Goal: Task Accomplishment & Management: Use online tool/utility

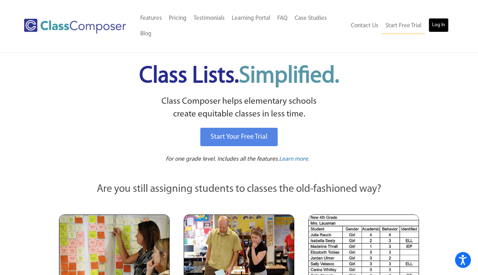
click at [440, 28] on link "Log In" at bounding box center [439, 25] width 20 height 14
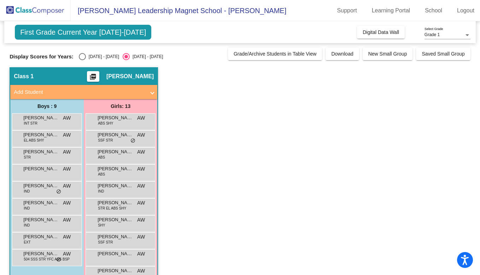
click at [82, 57] on div "Select an option" at bounding box center [82, 57] width 0 height 0
click at [82, 60] on input "[DATE] - [DATE]" at bounding box center [82, 60] width 0 height 0
radio input "true"
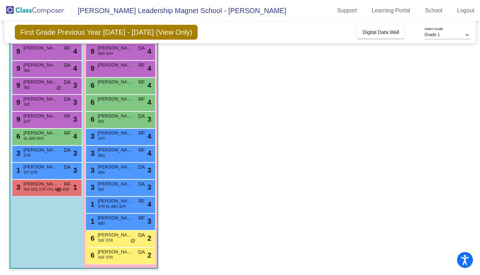
scroll to position [70, 0]
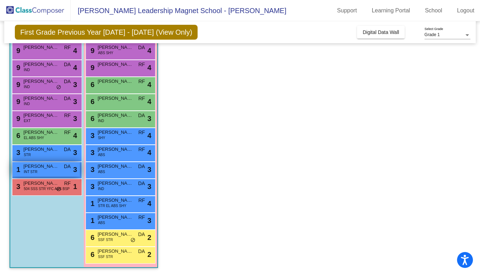
click at [29, 168] on span "[PERSON_NAME]" at bounding box center [40, 166] width 35 height 7
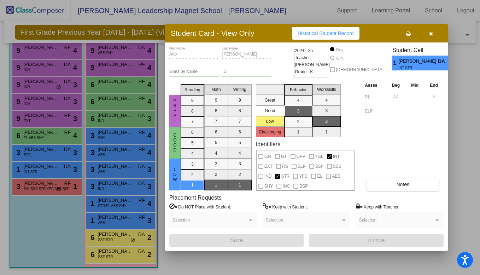
click at [432, 34] on icon "button" at bounding box center [431, 33] width 4 height 5
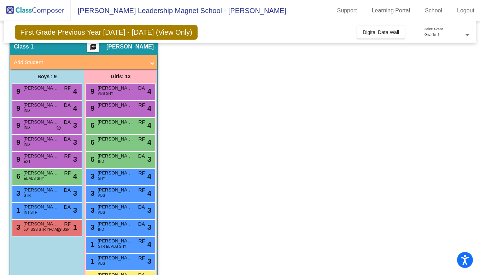
scroll to position [37, 0]
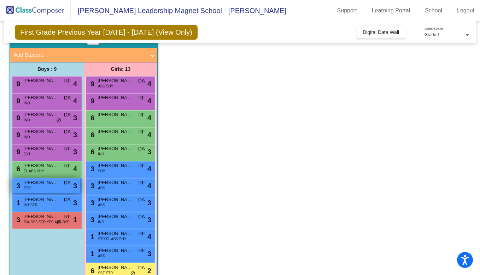
click at [57, 181] on span "[PERSON_NAME]" at bounding box center [40, 182] width 35 height 7
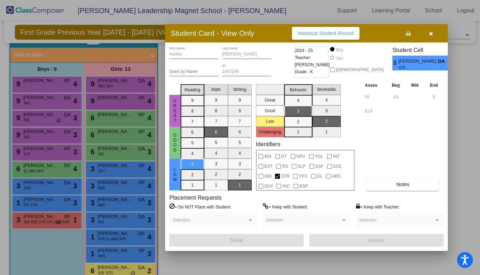
click at [431, 36] on button "button" at bounding box center [431, 33] width 23 height 13
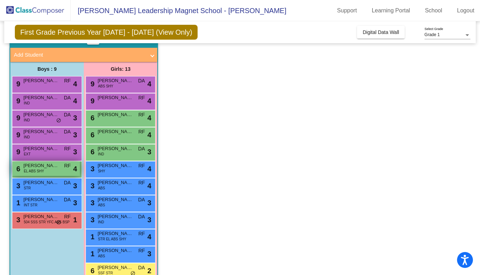
click at [50, 171] on div "6 [PERSON_NAME] EL ABS SHY RF lock do_not_disturb_alt 4" at bounding box center [46, 168] width 68 height 14
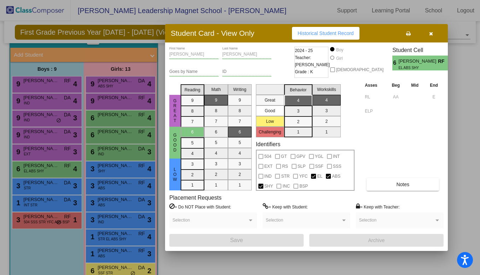
click at [432, 36] on button "button" at bounding box center [431, 33] width 23 height 13
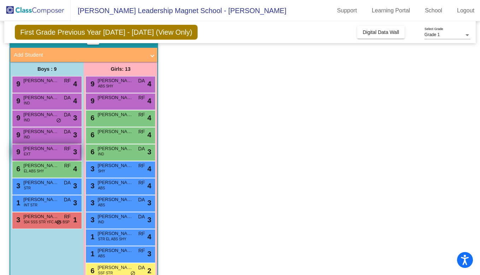
click at [55, 152] on span "[PERSON_NAME]" at bounding box center [40, 148] width 35 height 7
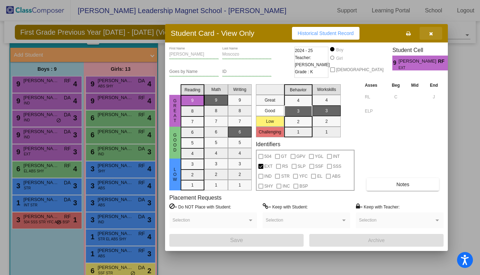
click at [429, 37] on button "button" at bounding box center [431, 33] width 23 height 13
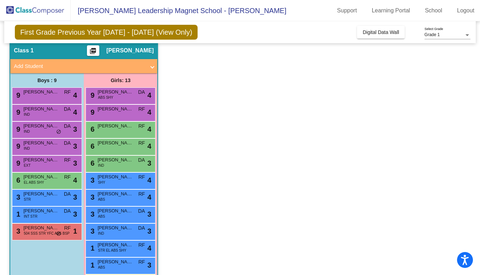
scroll to position [25, 0]
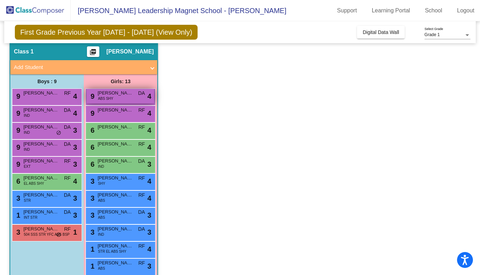
click at [125, 96] on span "[PERSON_NAME]" at bounding box center [115, 92] width 35 height 7
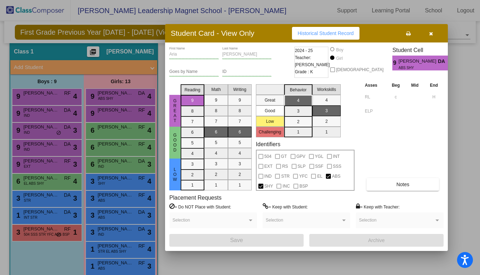
click at [430, 35] on icon "button" at bounding box center [431, 33] width 4 height 5
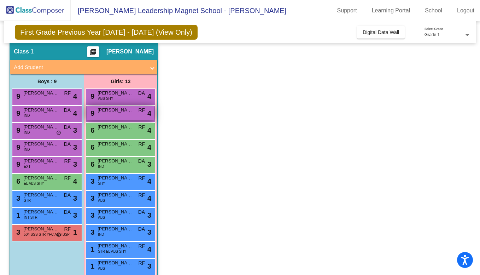
click at [126, 116] on div "9 [PERSON_NAME] RF lock do_not_disturb_alt 4" at bounding box center [121, 113] width 68 height 14
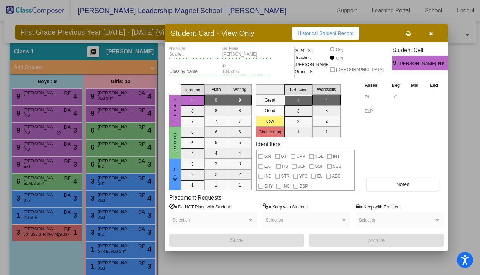
click at [432, 36] on button "button" at bounding box center [431, 33] width 23 height 13
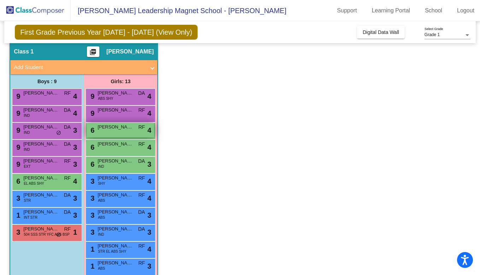
click at [104, 126] on span "[PERSON_NAME]" at bounding box center [115, 126] width 35 height 7
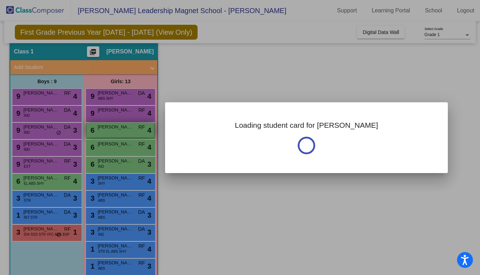
scroll to position [0, 0]
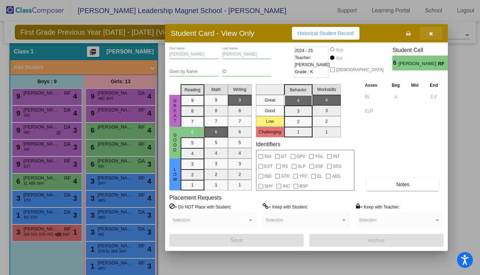
click at [428, 35] on button "button" at bounding box center [431, 33] width 23 height 13
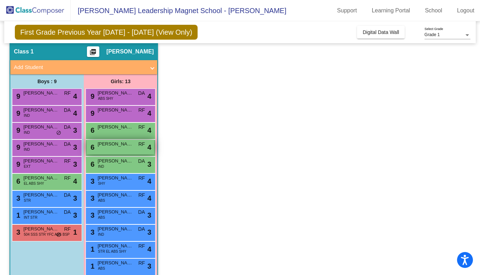
click at [112, 149] on div "6 [PERSON_NAME] RF lock do_not_disturb_alt 4" at bounding box center [121, 147] width 68 height 14
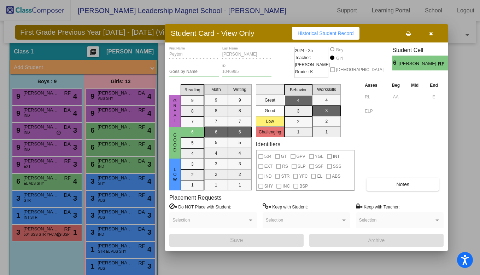
click at [432, 33] on icon "button" at bounding box center [431, 33] width 4 height 5
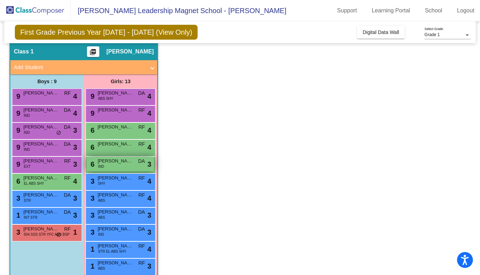
click at [114, 168] on div "6 [PERSON_NAME] IND DA lock do_not_disturb_alt 3" at bounding box center [121, 164] width 68 height 14
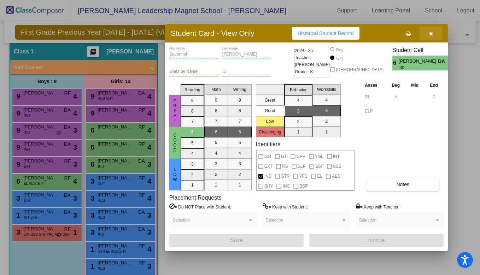
click at [428, 35] on button "button" at bounding box center [431, 33] width 23 height 13
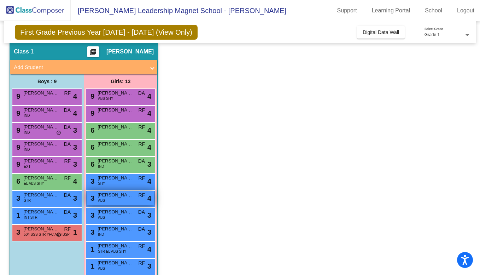
scroll to position [70, 0]
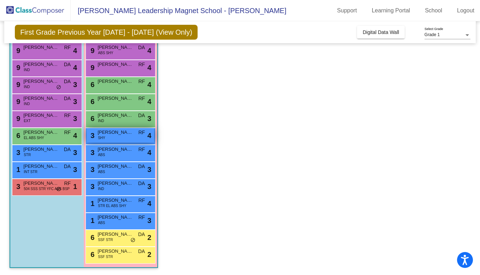
click at [121, 139] on div "3 [PERSON_NAME] SHY RF lock do_not_disturb_alt 4" at bounding box center [121, 135] width 68 height 14
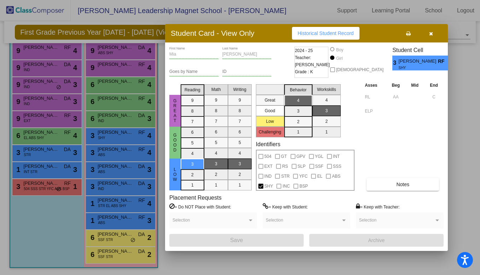
click at [430, 34] on icon "button" at bounding box center [431, 33] width 4 height 5
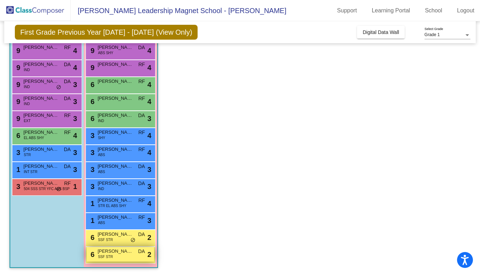
click at [106, 251] on span "[PERSON_NAME]" at bounding box center [115, 250] width 35 height 7
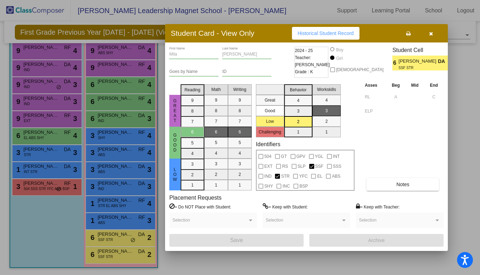
click at [106, 254] on div at bounding box center [240, 137] width 480 height 275
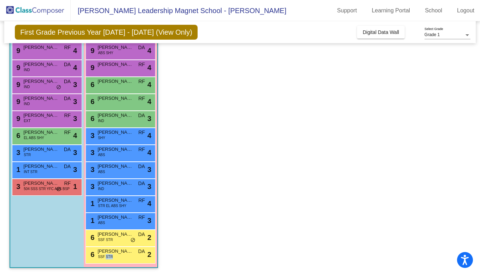
click at [106, 254] on span "SSF STR" at bounding box center [105, 256] width 15 height 5
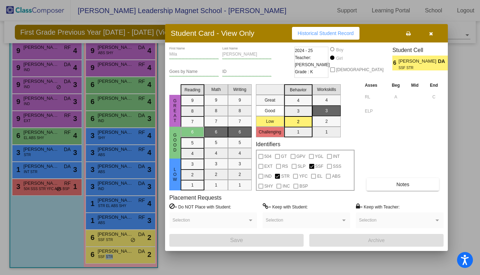
click at [106, 254] on div at bounding box center [240, 137] width 480 height 275
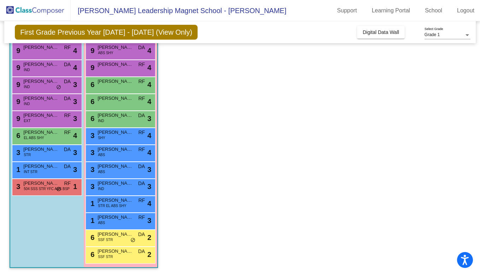
click at [106, 254] on span "SSF STR" at bounding box center [105, 256] width 15 height 5
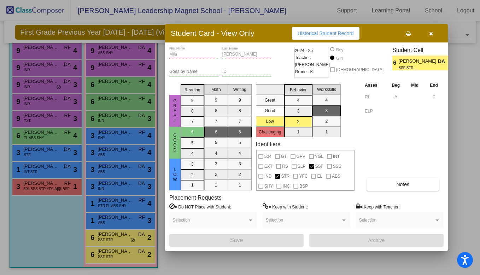
click at [429, 35] on icon "button" at bounding box center [431, 33] width 4 height 5
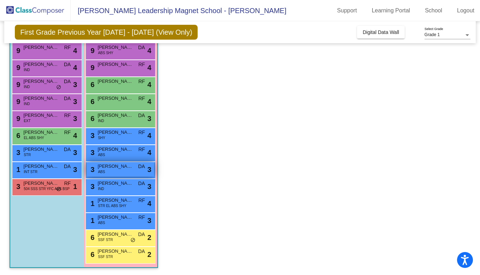
click at [123, 171] on div "3 [PERSON_NAME] ABS DA lock do_not_disturb_alt 3" at bounding box center [121, 169] width 68 height 14
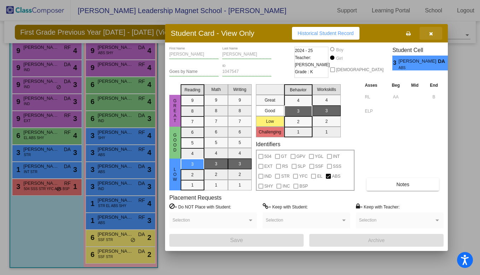
click at [427, 34] on button "button" at bounding box center [431, 33] width 23 height 13
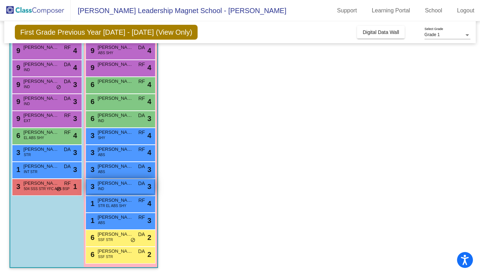
click at [117, 191] on div "3 [PERSON_NAME] IND DA lock do_not_disturb_alt 3" at bounding box center [121, 186] width 68 height 14
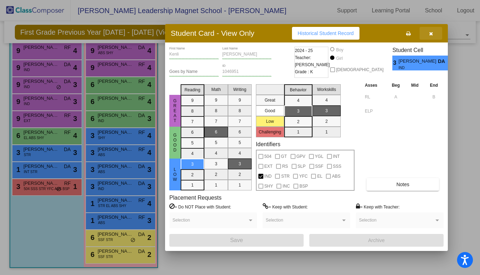
click at [432, 33] on icon "button" at bounding box center [431, 33] width 4 height 5
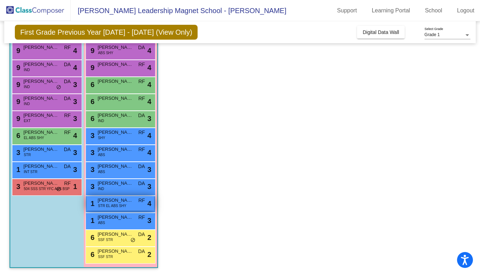
click at [112, 206] on span "STR EL ABS SHY" at bounding box center [112, 205] width 28 height 5
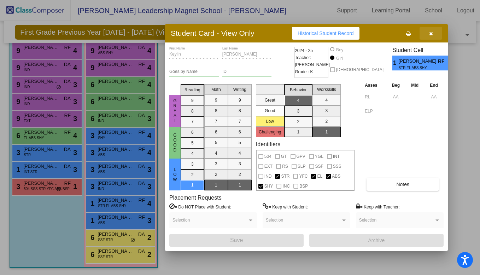
click at [429, 34] on icon "button" at bounding box center [431, 33] width 4 height 5
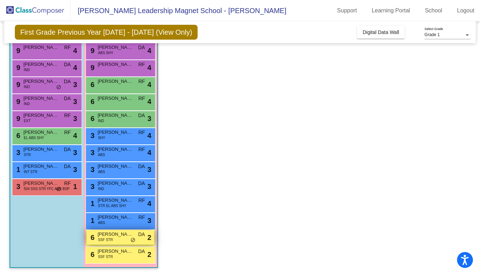
click at [116, 240] on div "6 [PERSON_NAME] SSF STR DA lock do_not_disturb_alt 2" at bounding box center [121, 237] width 68 height 14
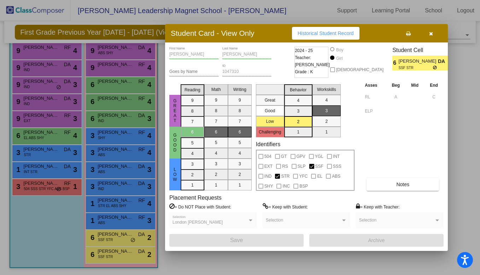
click at [432, 34] on icon "button" at bounding box center [431, 33] width 4 height 5
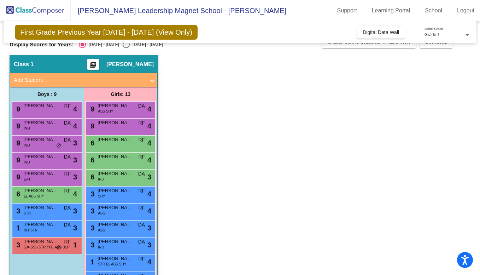
scroll to position [8, 0]
